Goal: Transaction & Acquisition: Purchase product/service

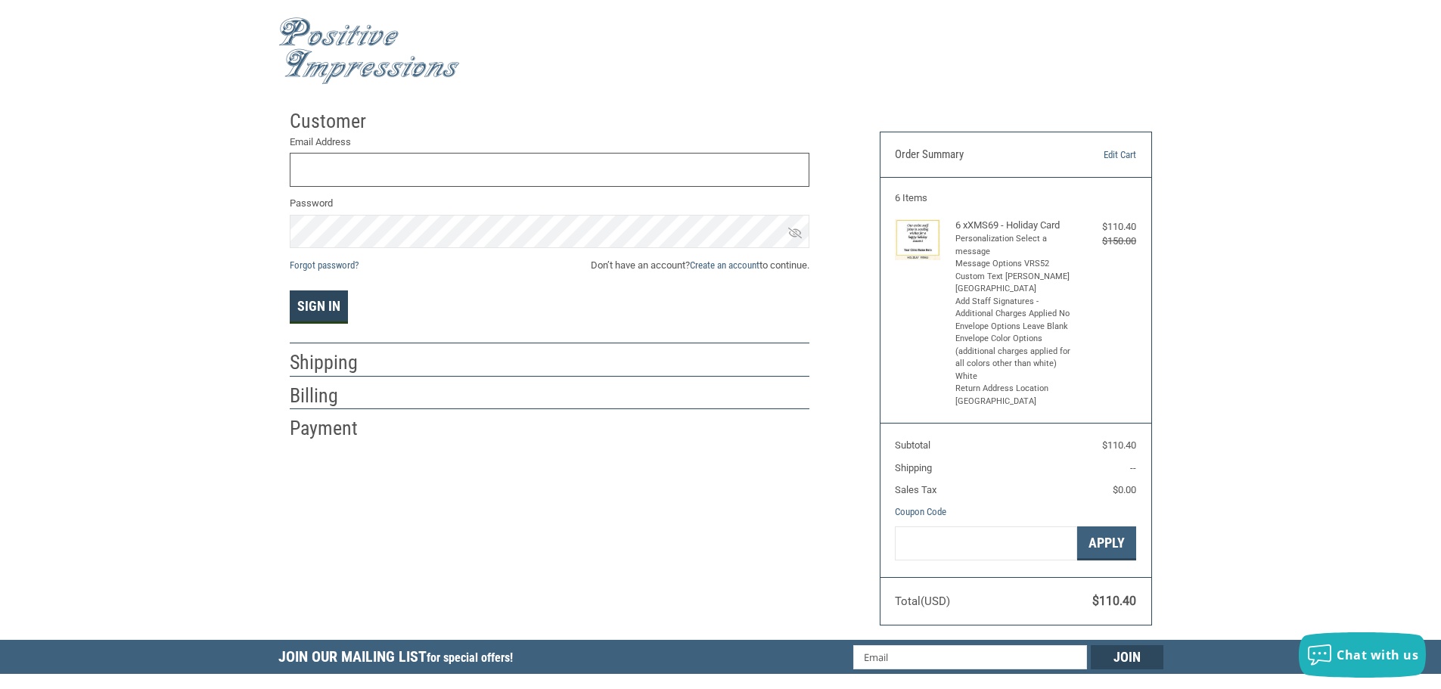
type input "[EMAIL_ADDRESS][DOMAIN_NAME]"
click at [334, 304] on button "Sign In" at bounding box center [319, 306] width 58 height 33
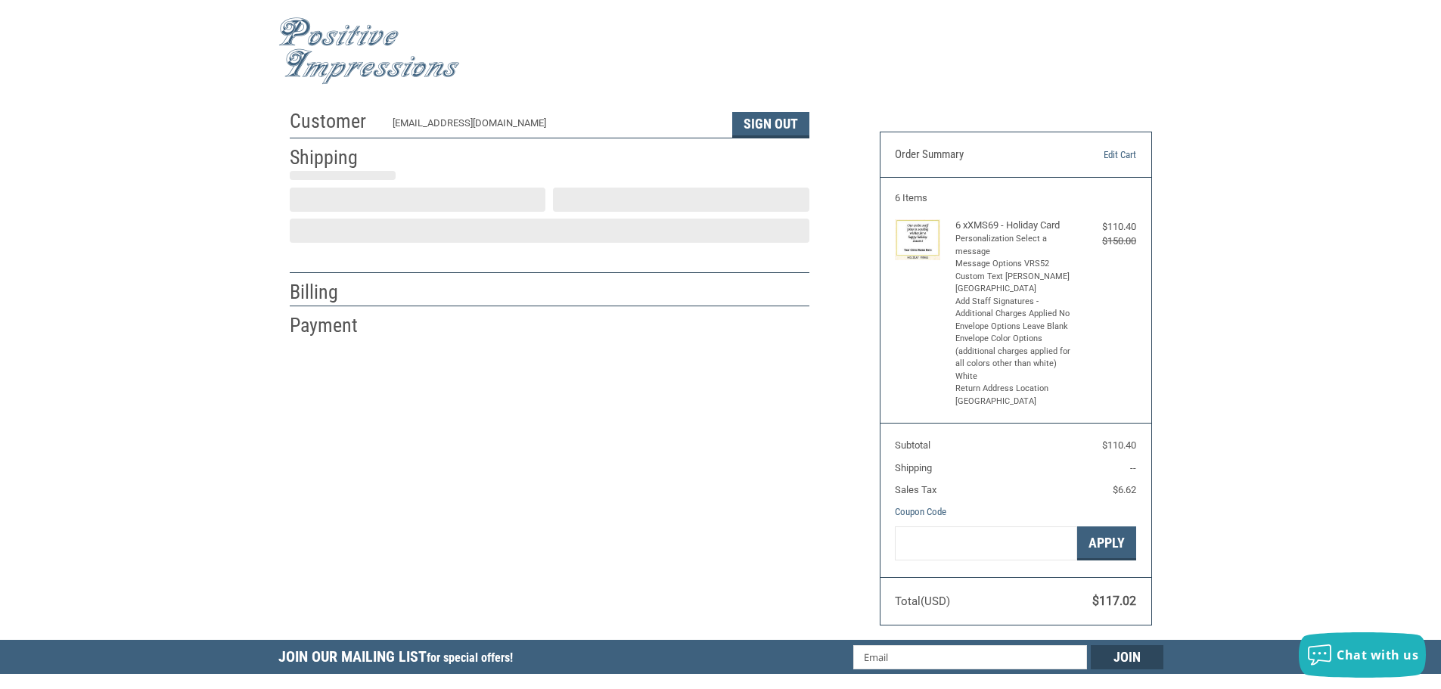
scroll to position [2, 0]
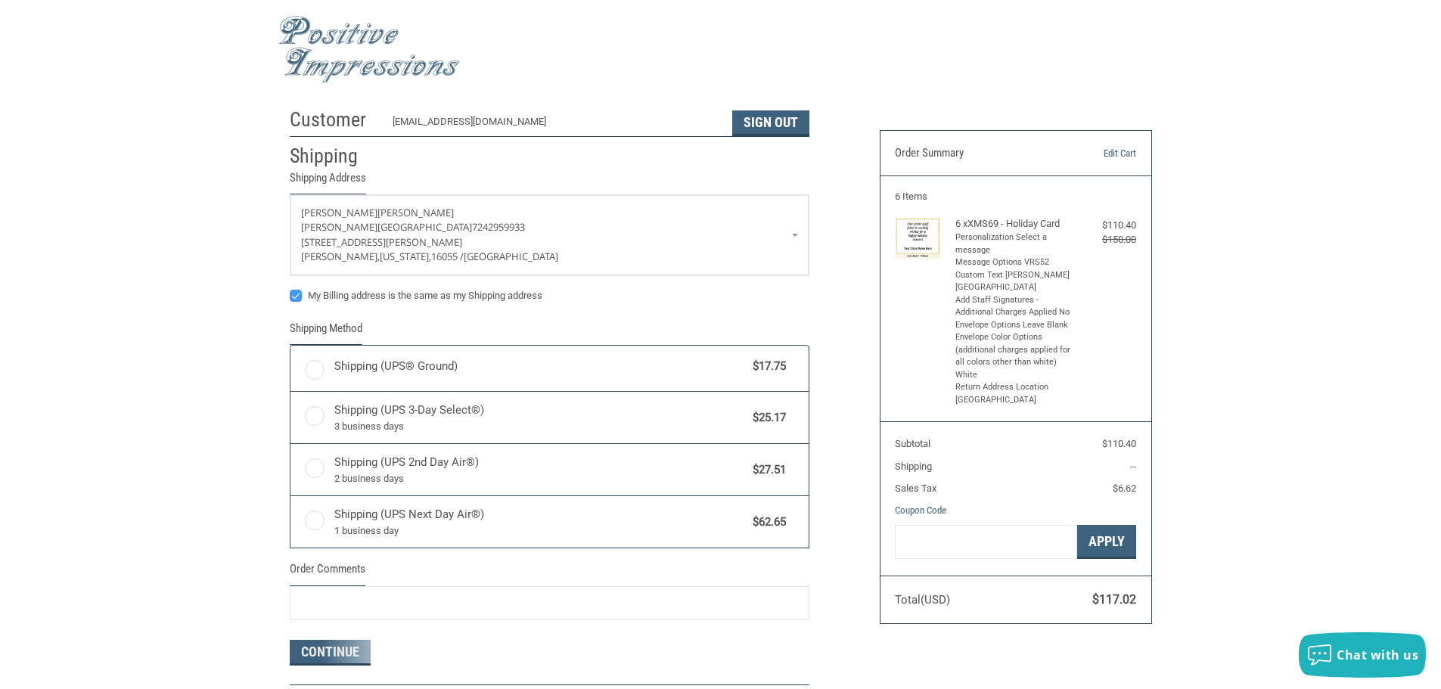
radio input "true"
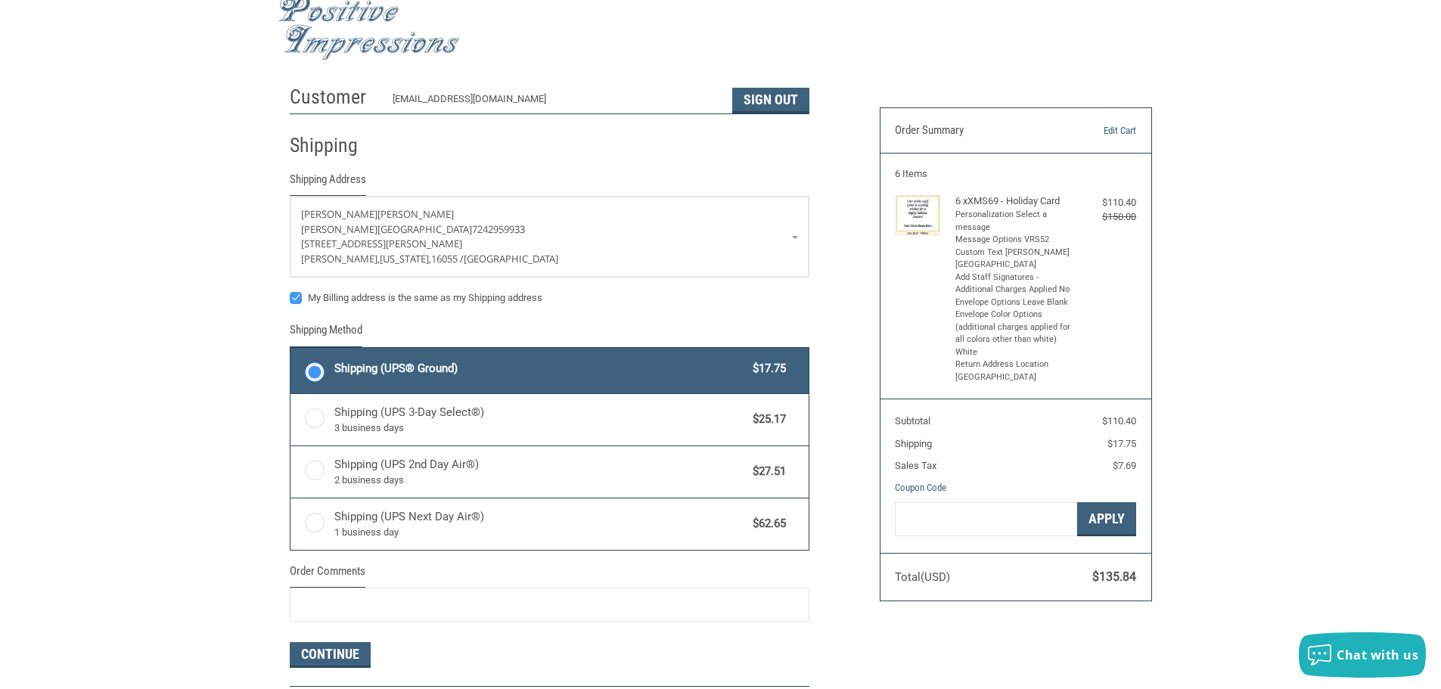
scroll to position [0, 0]
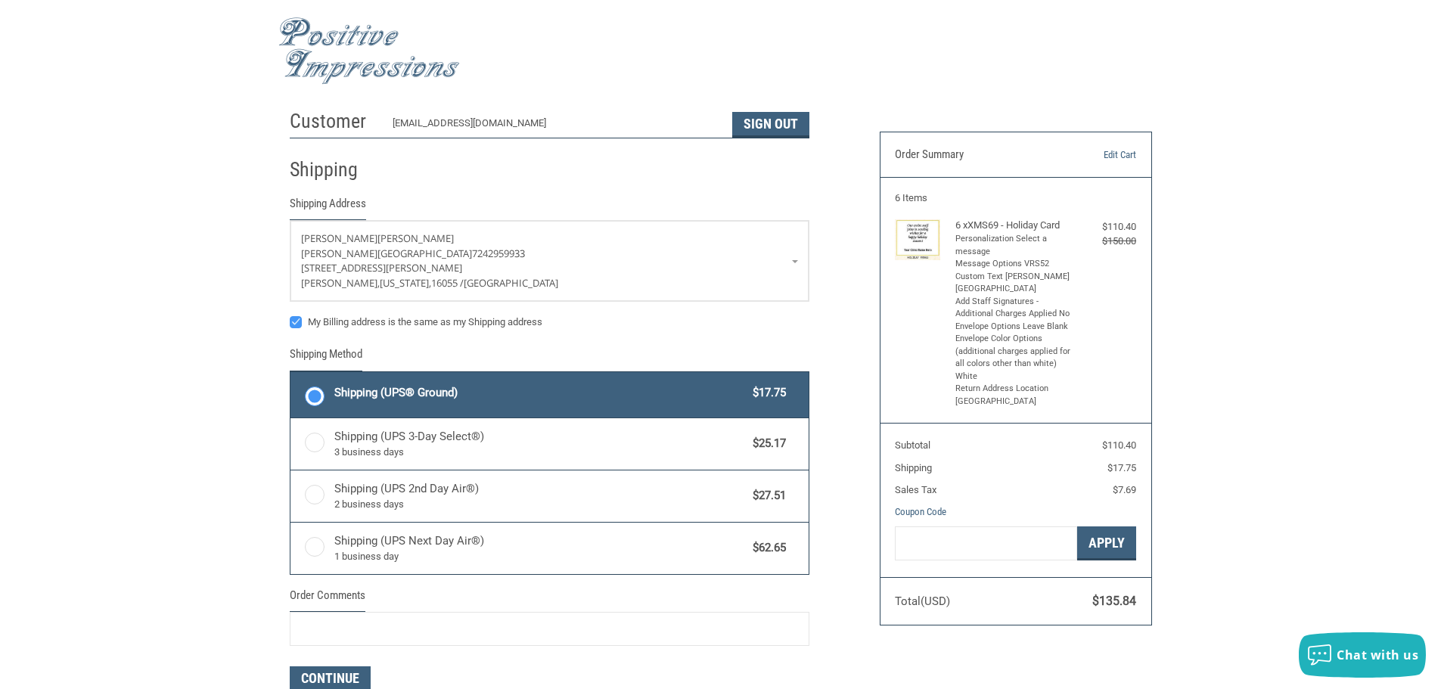
click at [367, 64] on img at bounding box center [369, 50] width 182 height 67
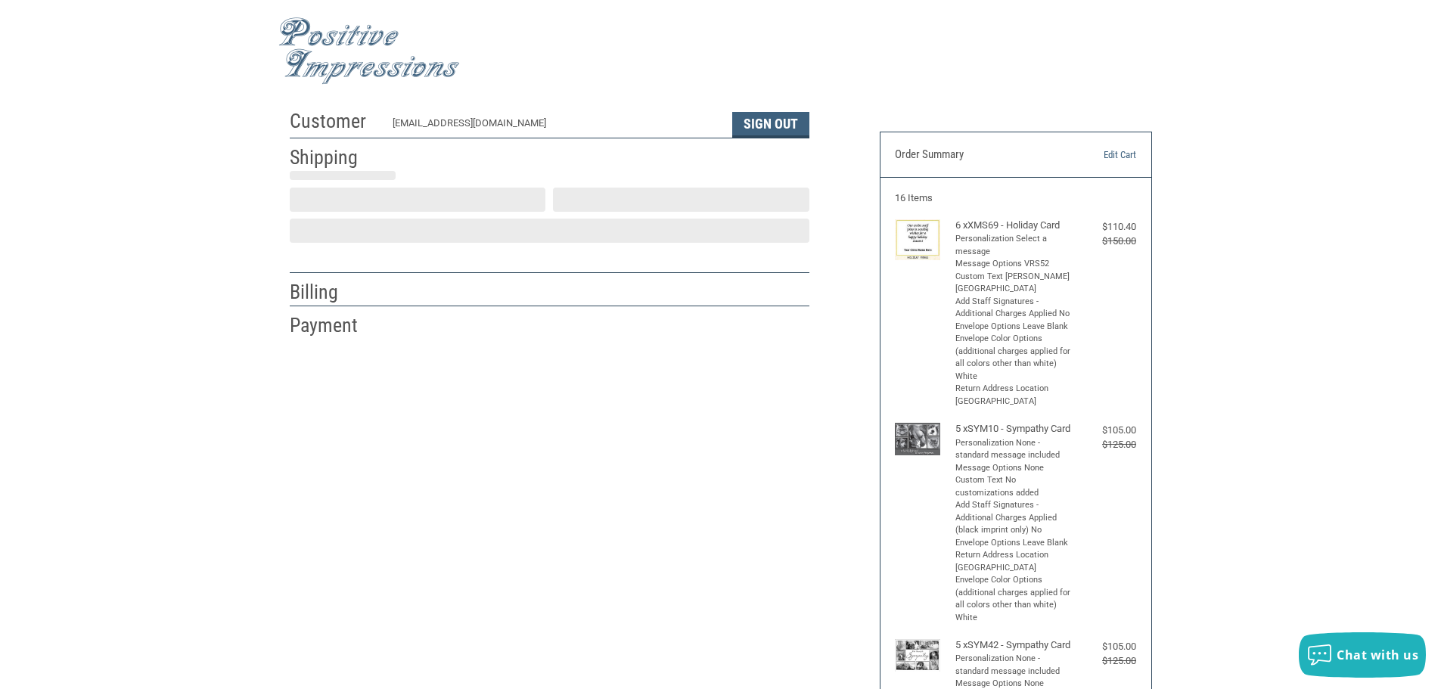
scroll to position [2, 0]
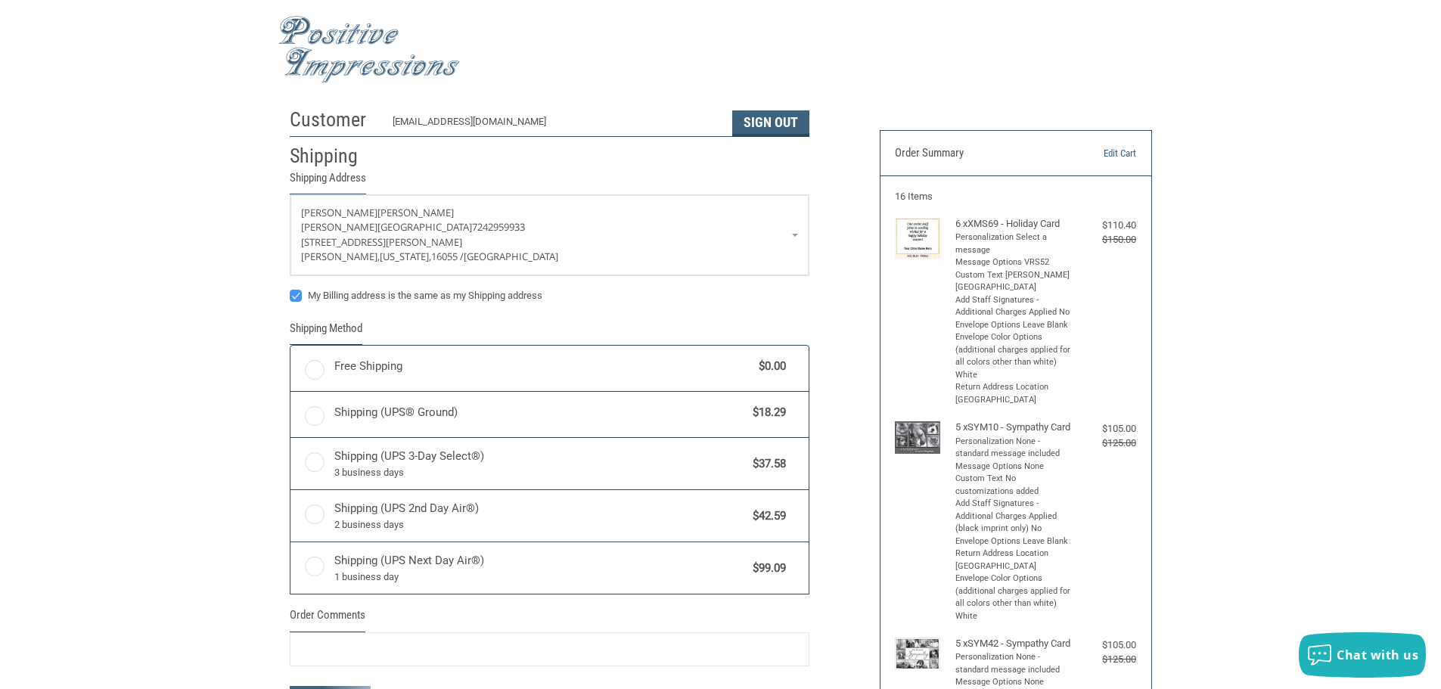
radio input "true"
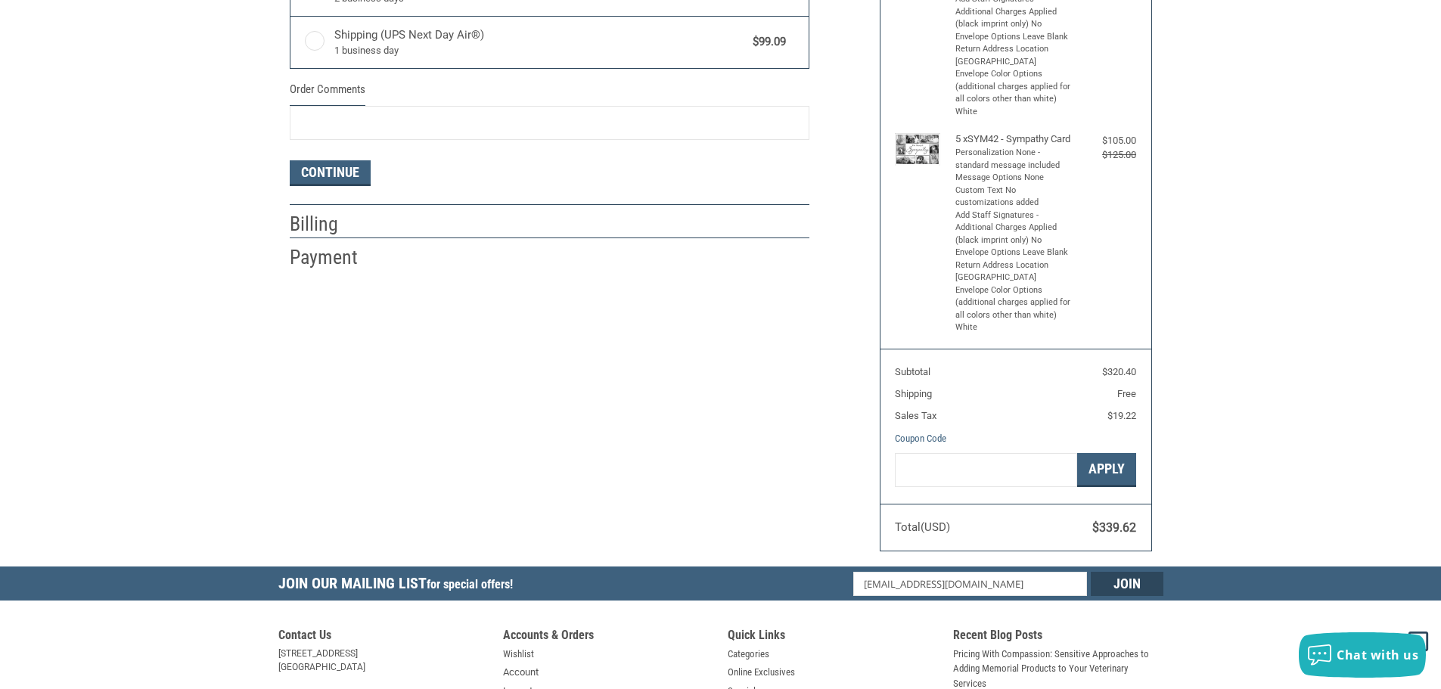
scroll to position [607, 0]
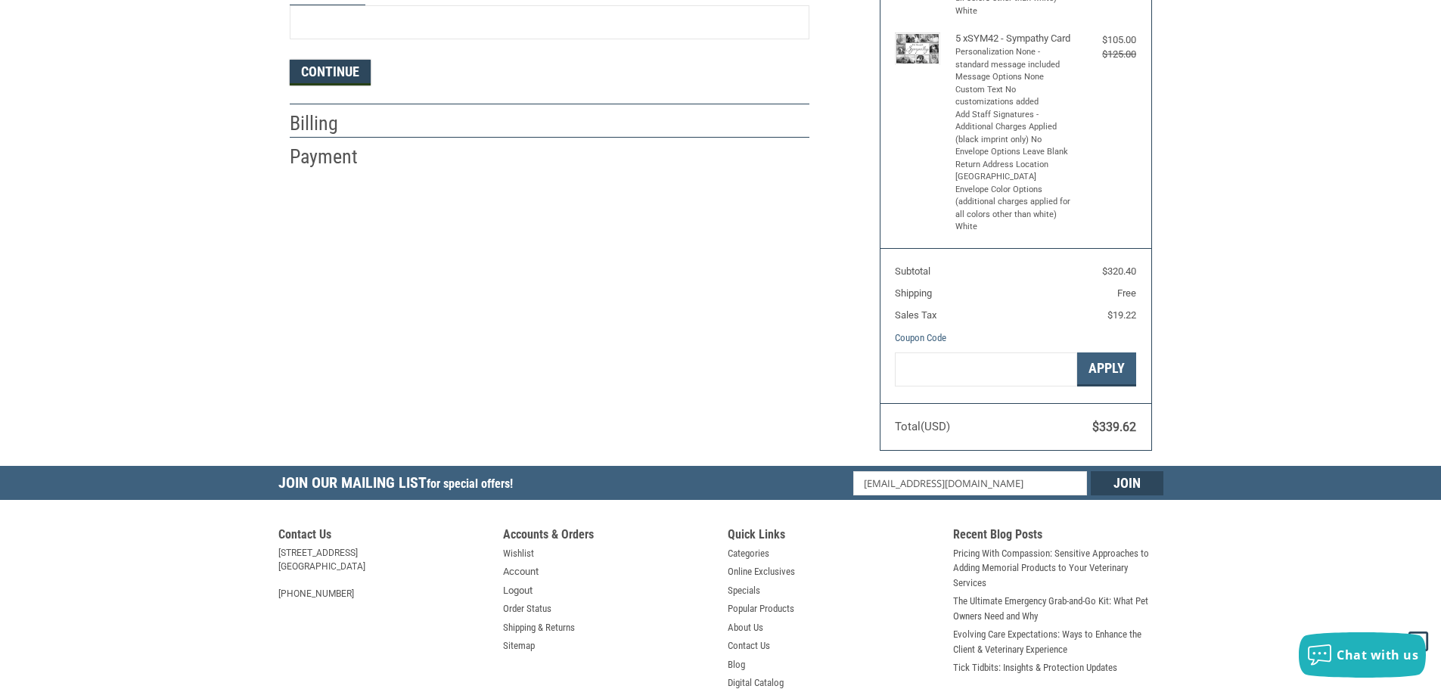
click at [329, 82] on button "Continue" at bounding box center [330, 73] width 81 height 26
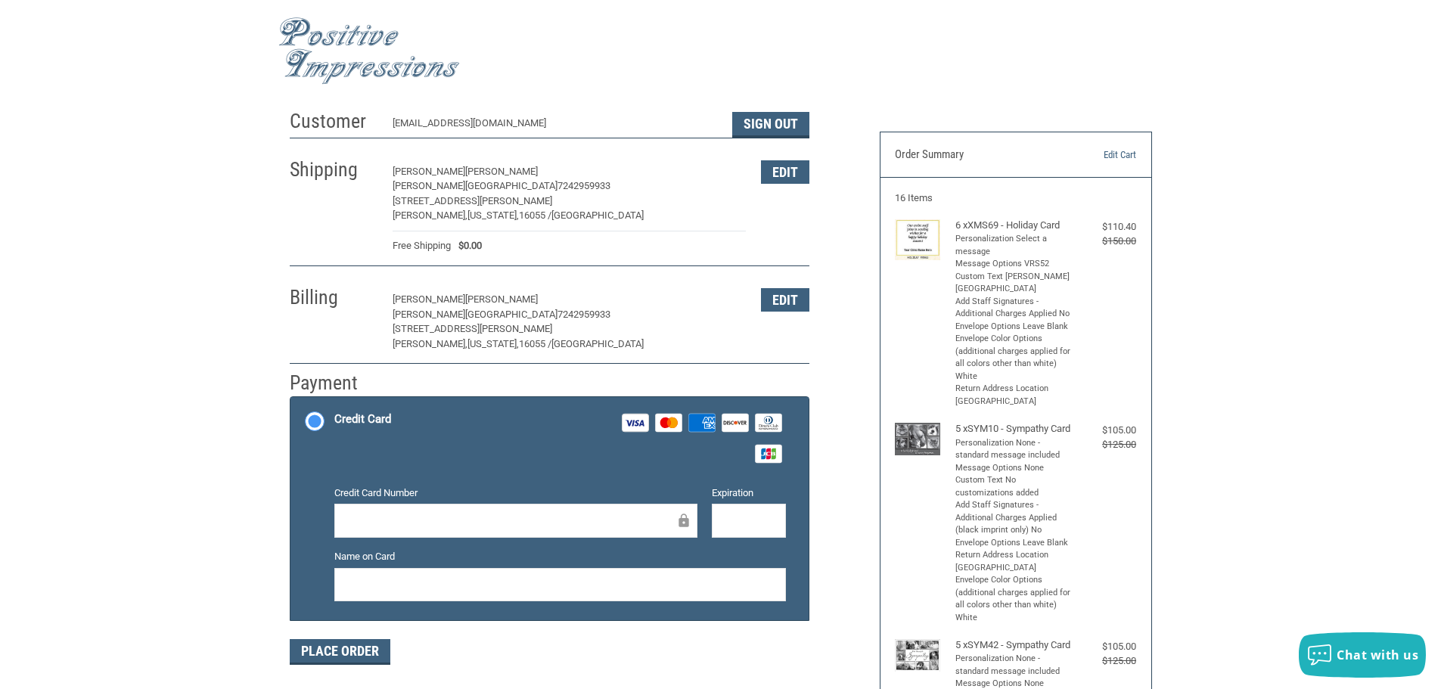
scroll to position [227, 0]
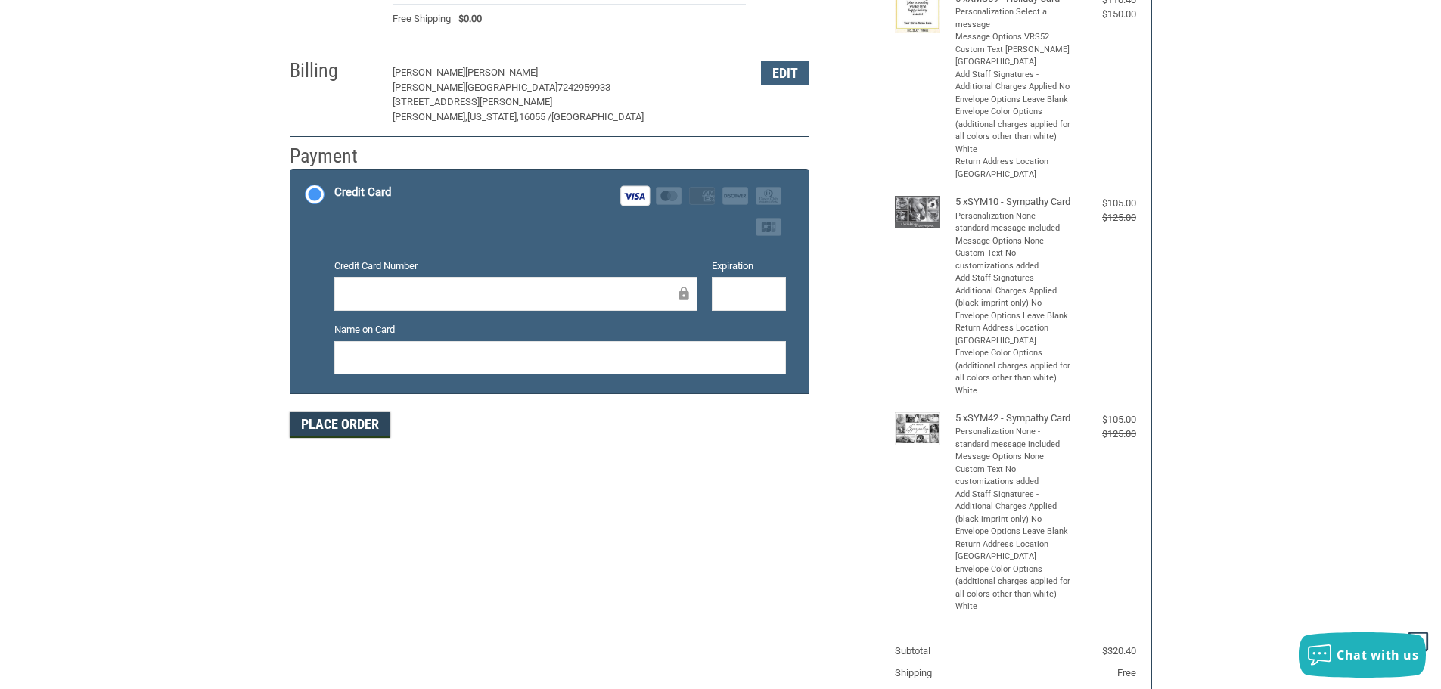
click at [352, 428] on button "Place Order" at bounding box center [340, 425] width 101 height 26
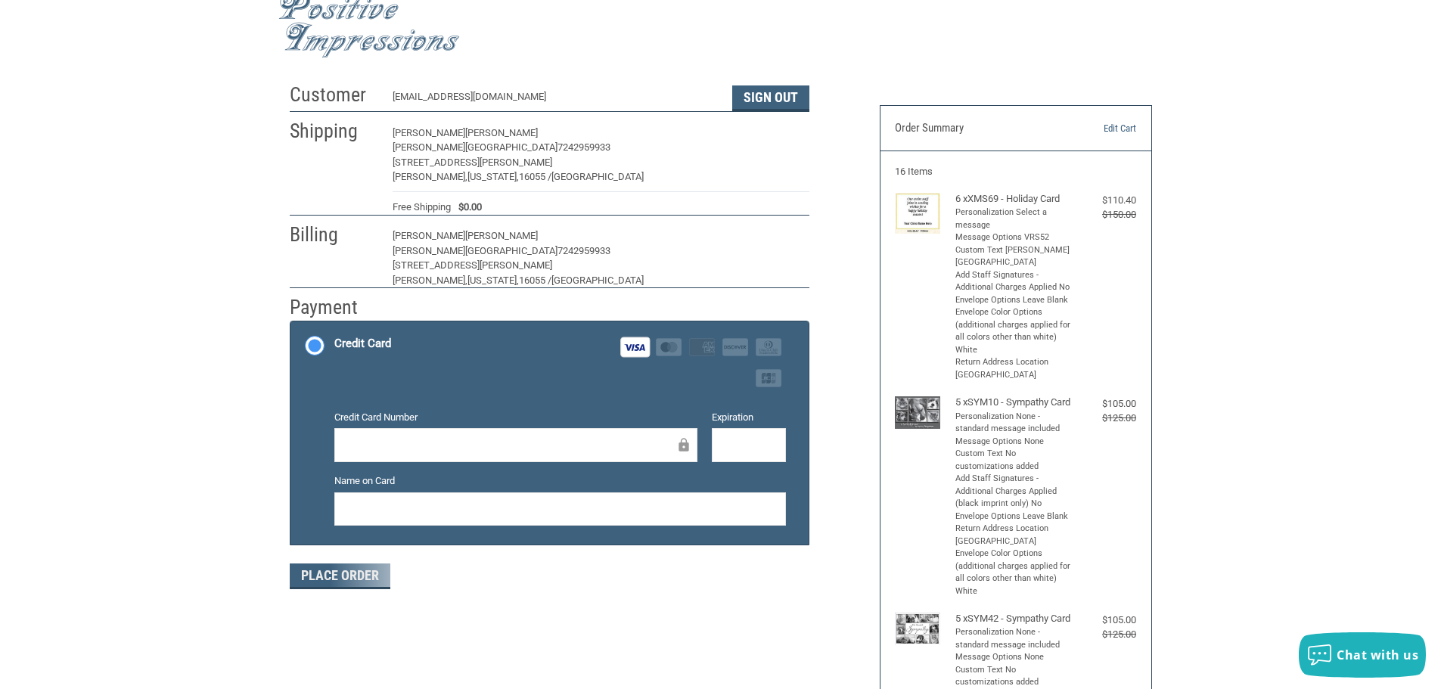
scroll to position [0, 0]
